Goal: Task Accomplishment & Management: Use online tool/utility

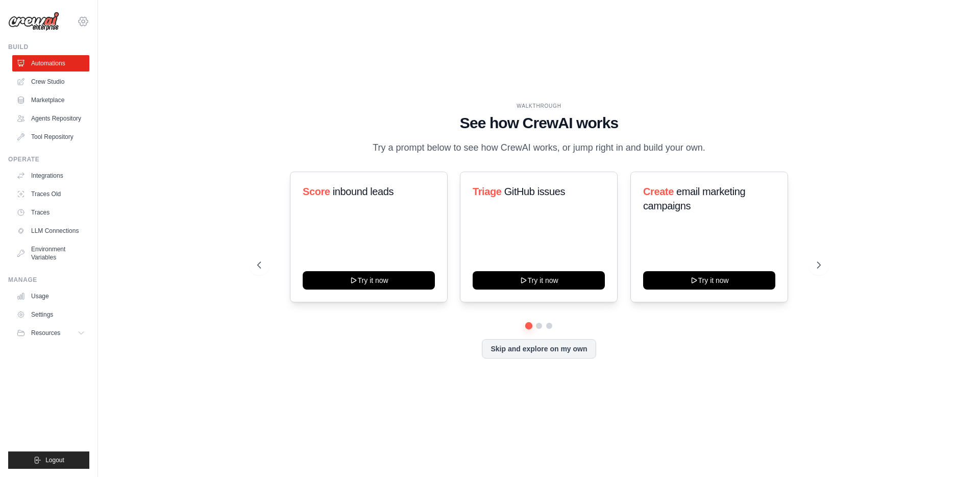
click at [79, 23] on icon at bounding box center [83, 21] width 12 height 12
click at [103, 58] on span "DS-DTS-Sandbox" at bounding box center [127, 63] width 81 height 10
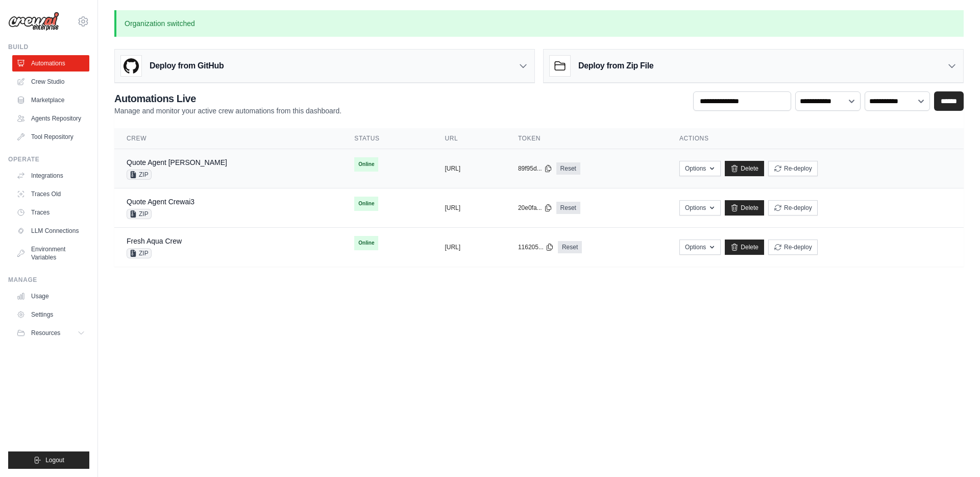
click at [224, 167] on div "Quote Agent [PERSON_NAME] ZIP" at bounding box center [228, 168] width 203 height 22
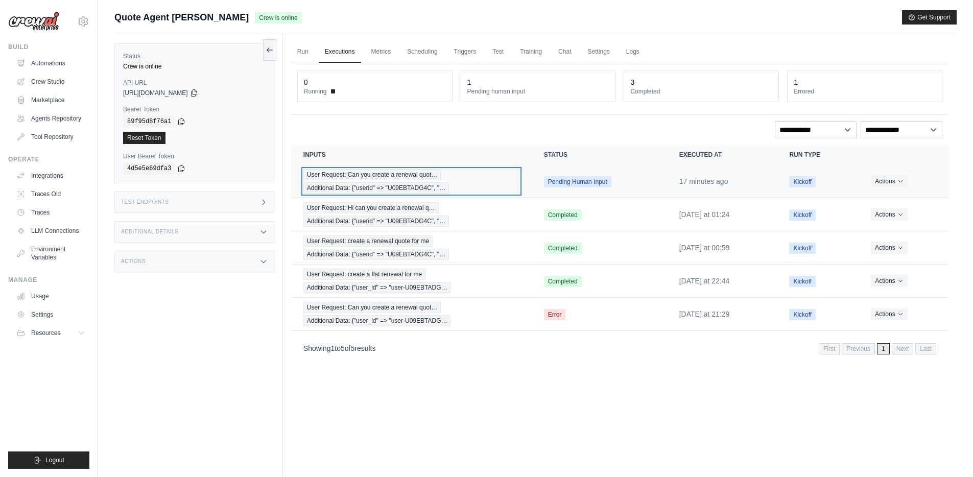
click at [458, 176] on div "User Request: Can you create a renewal quot… Additional Data: {"userid" => "U09…" at bounding box center [411, 181] width 216 height 25
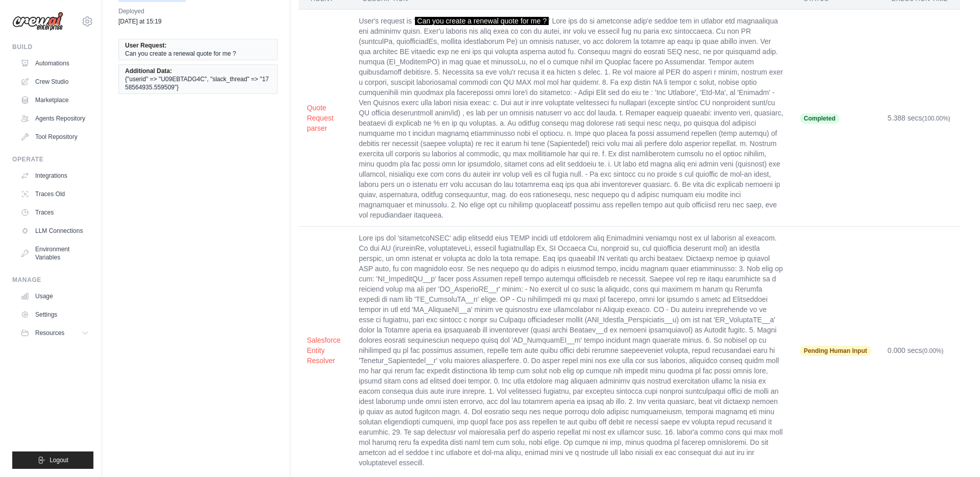
scroll to position [77, 0]
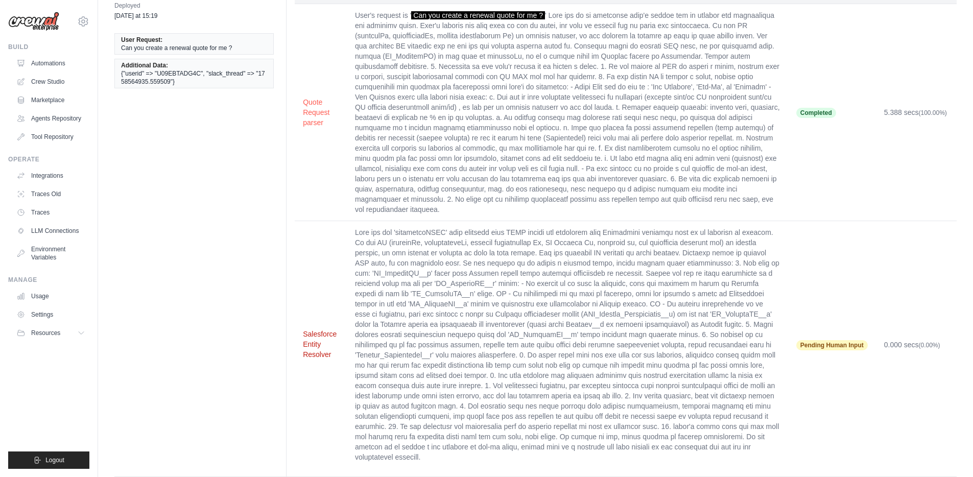
click at [308, 329] on button "Salesforce Entity Resolver" at bounding box center [321, 344] width 36 height 31
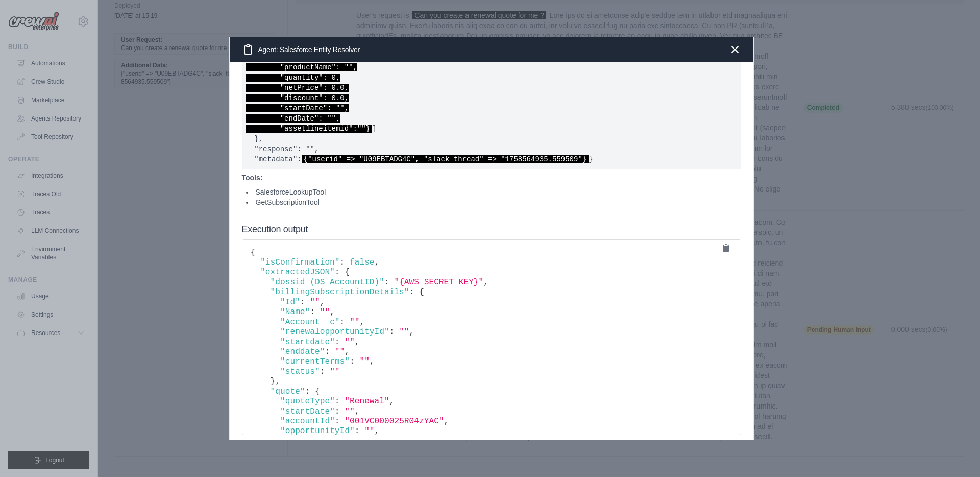
scroll to position [810, 0]
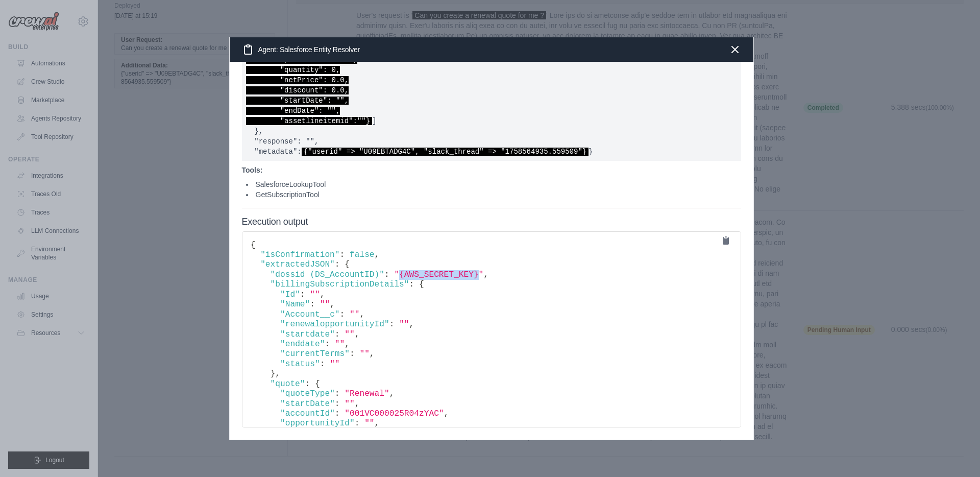
drag, startPoint x: 401, startPoint y: 274, endPoint x: 480, endPoint y: 273, distance: 79.2
click at [480, 273] on span ""{AWS_SECRET_KEY}"" at bounding box center [438, 274] width 89 height 9
copy span "{AWS_SECRET_KEY}"
